Goal: Information Seeking & Learning: Learn about a topic

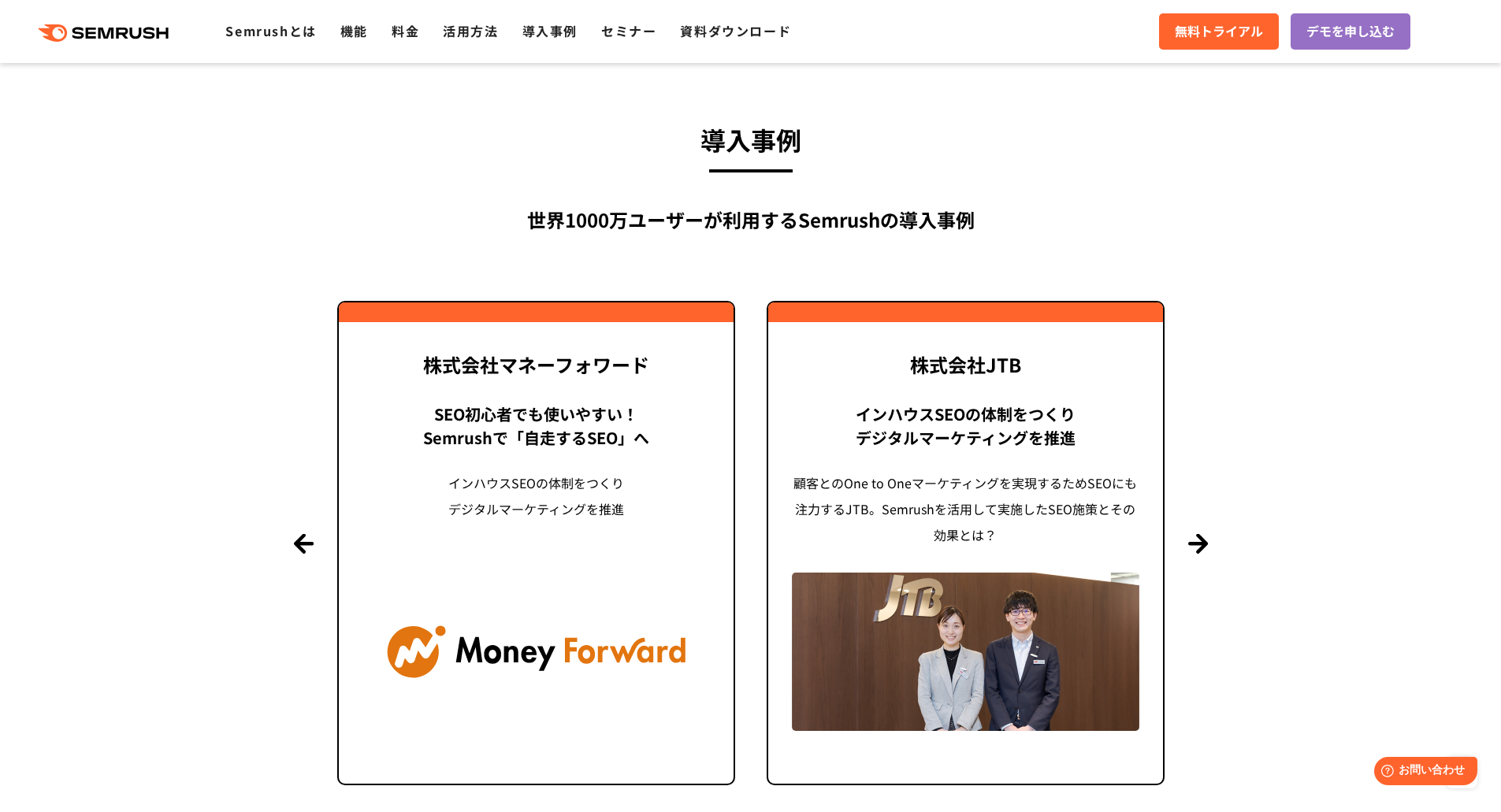
scroll to position [3939, 0]
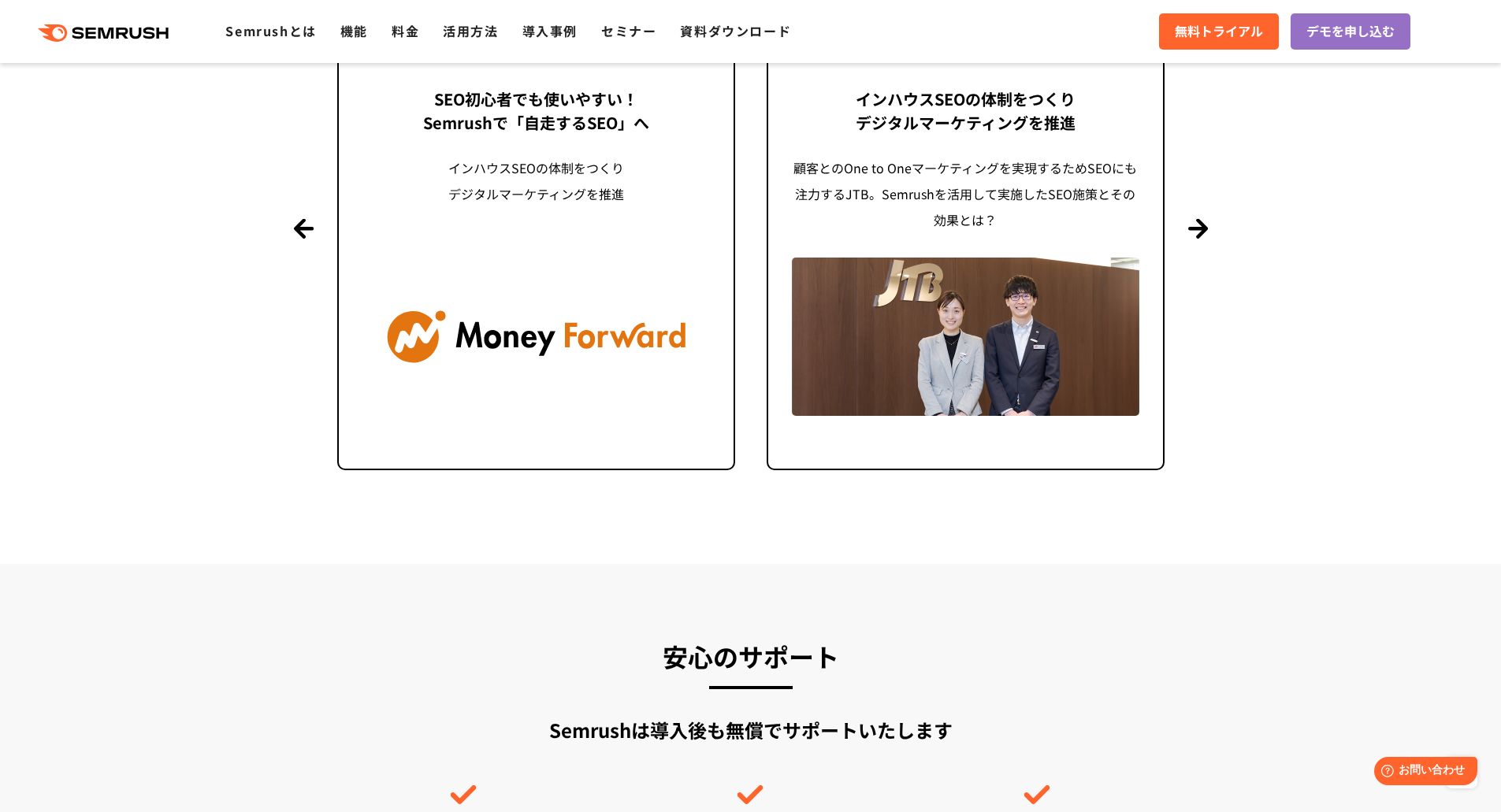
click at [1243, 376] on section "導入事例 世界[DATE]万ユーザーが利用する Semrushの導入事例 Previous 株式会社LIXIL 「テクニカルSEOの実践でサイトを健全に Si…" at bounding box center [750, 147] width 1501 height 832
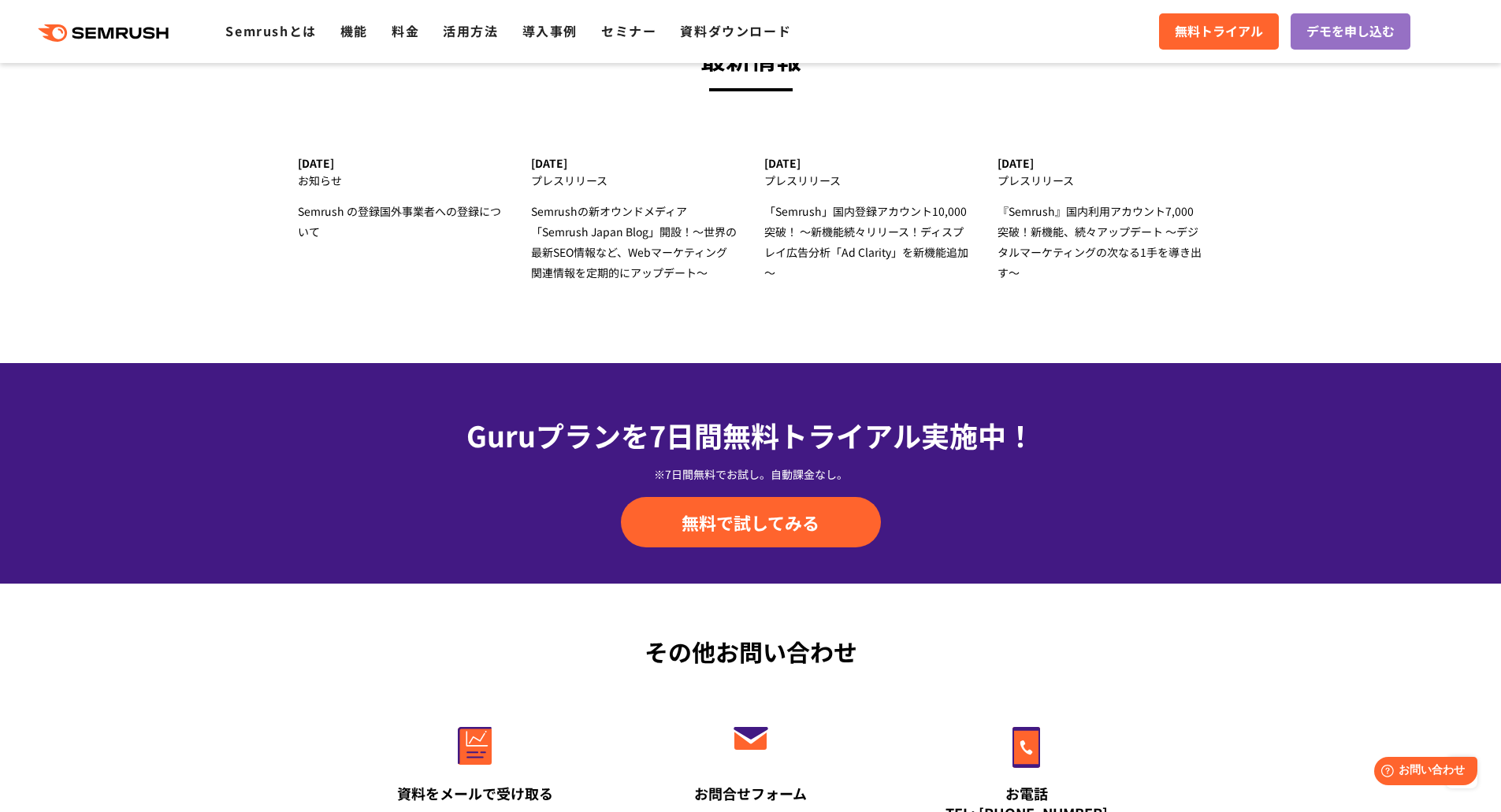
scroll to position [5043, 0]
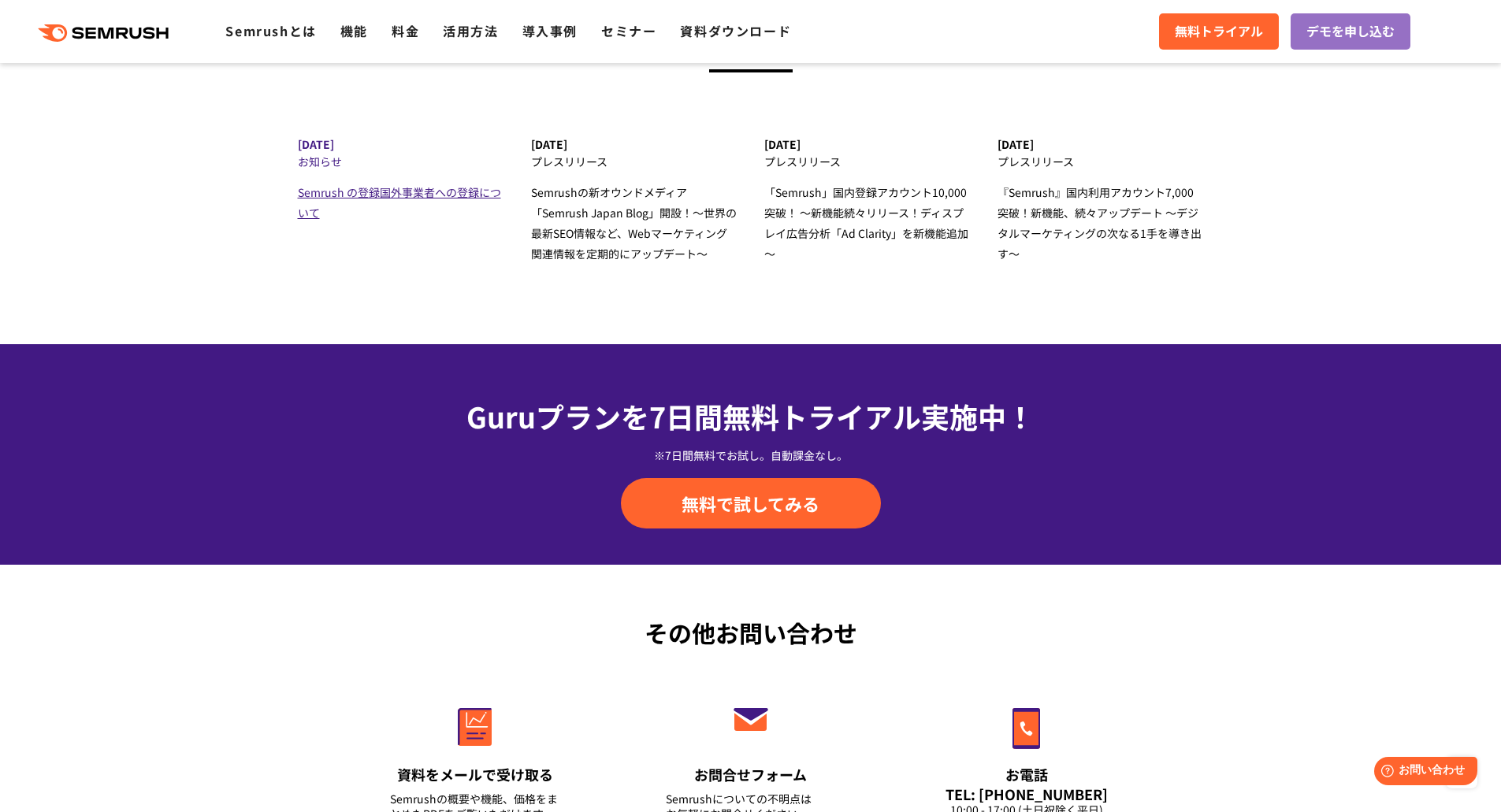
click at [398, 195] on span "Semrush の登録国外事業者への登録について" at bounding box center [399, 202] width 203 height 36
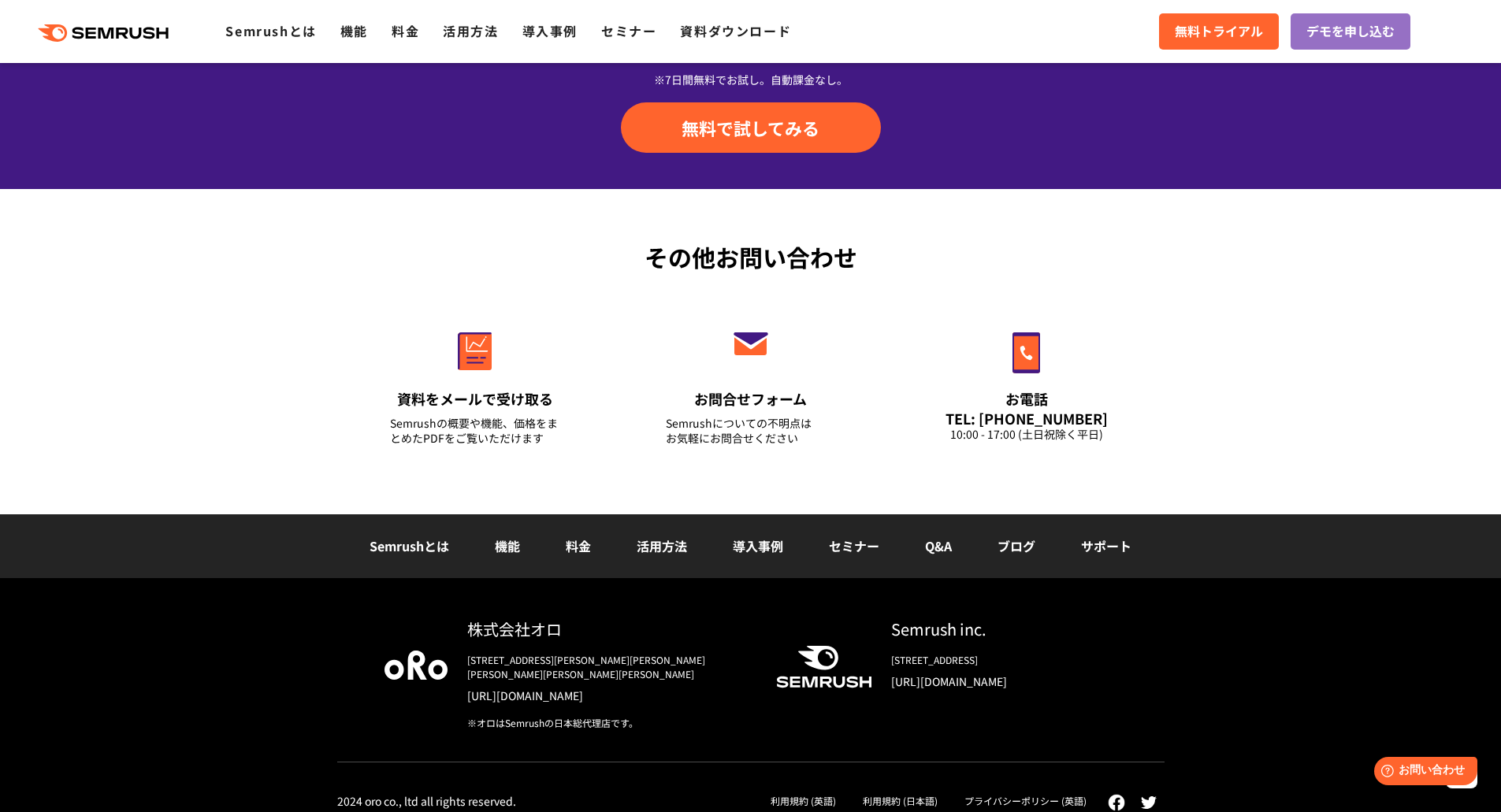
scroll to position [5420, 0]
